Goal: Information Seeking & Learning: Check status

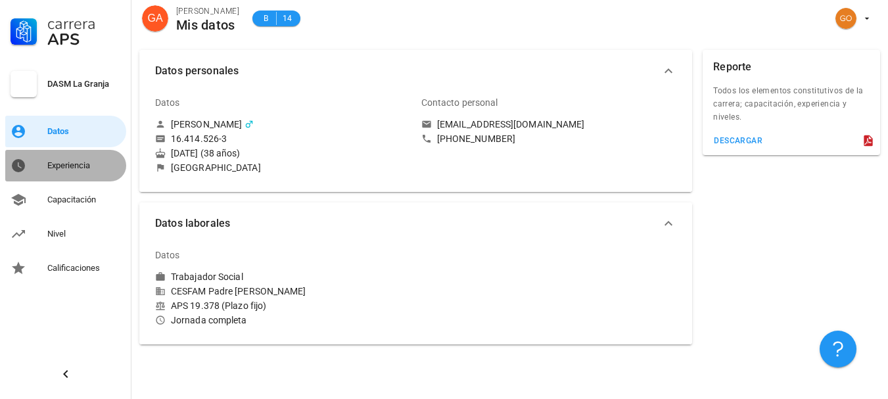
click at [89, 170] on div "Experiencia" at bounding box center [84, 165] width 74 height 11
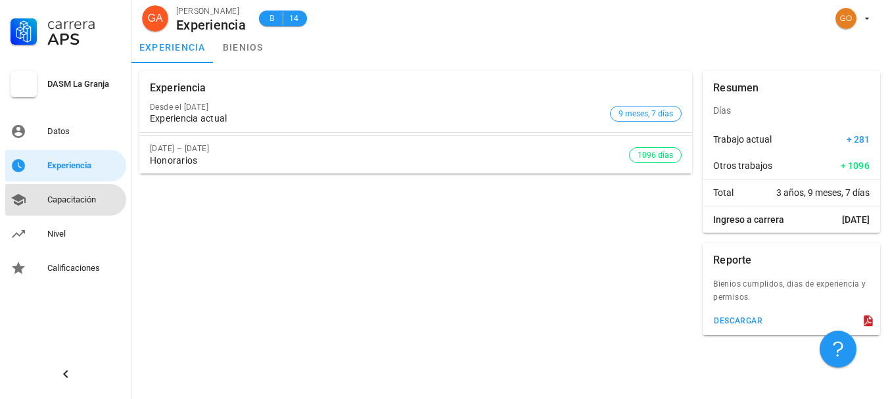
click at [88, 199] on div "Capacitación" at bounding box center [84, 200] width 74 height 11
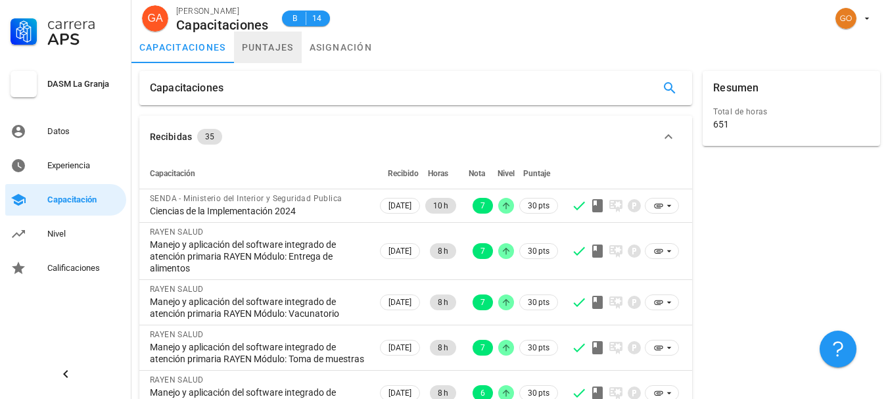
click at [271, 51] on link "puntajes" at bounding box center [268, 48] width 68 height 32
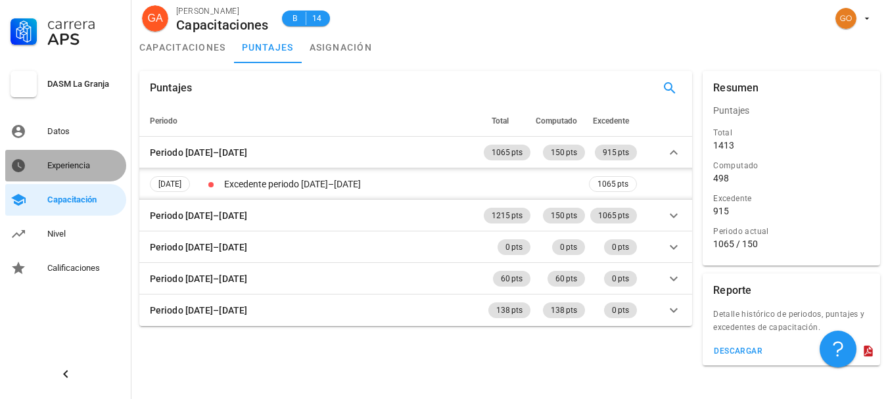
click at [98, 166] on div "Experiencia" at bounding box center [84, 165] width 74 height 11
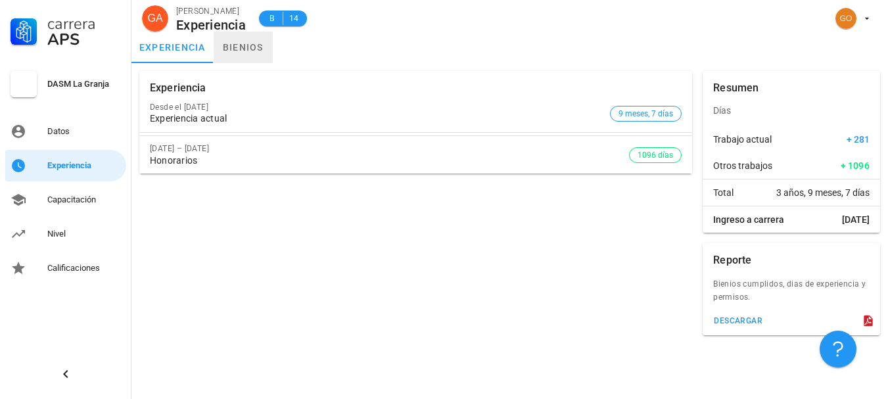
click at [233, 48] on link "bienios" at bounding box center [243, 48] width 59 height 32
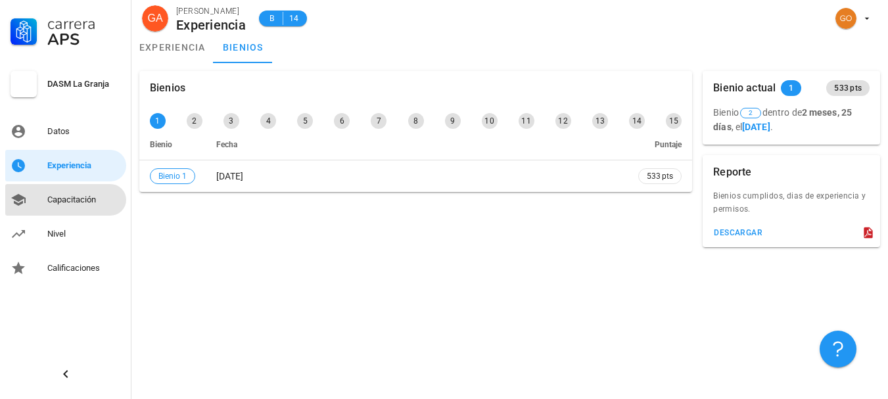
click at [82, 206] on div "Capacitación" at bounding box center [84, 199] width 74 height 21
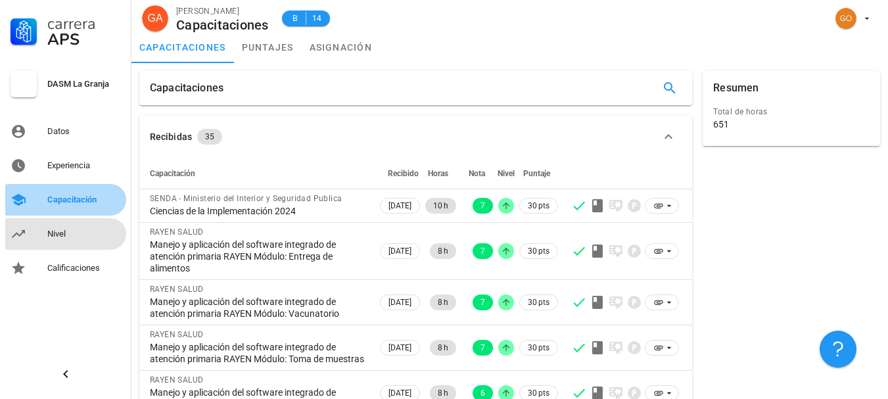
click at [64, 242] on div "Nivel" at bounding box center [84, 233] width 74 height 21
